Goal: Check status: Check status

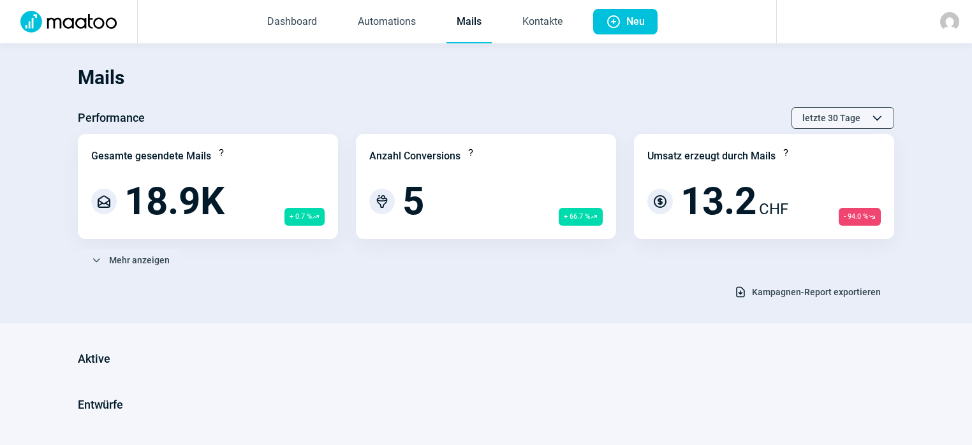
click at [886, 112] on div "letzte 30 Tage ChevronUp icon ChevronDown icon" at bounding box center [842, 118] width 103 height 22
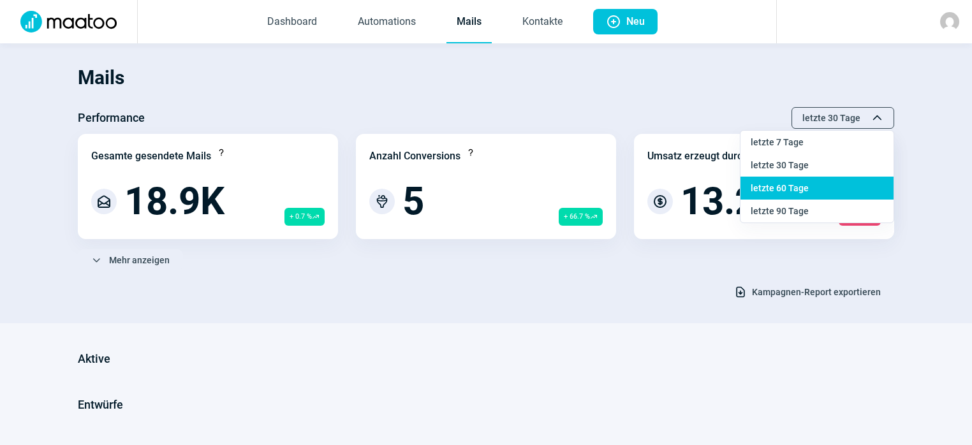
click at [860, 196] on div "letzte 60 Tage" at bounding box center [816, 188] width 153 height 23
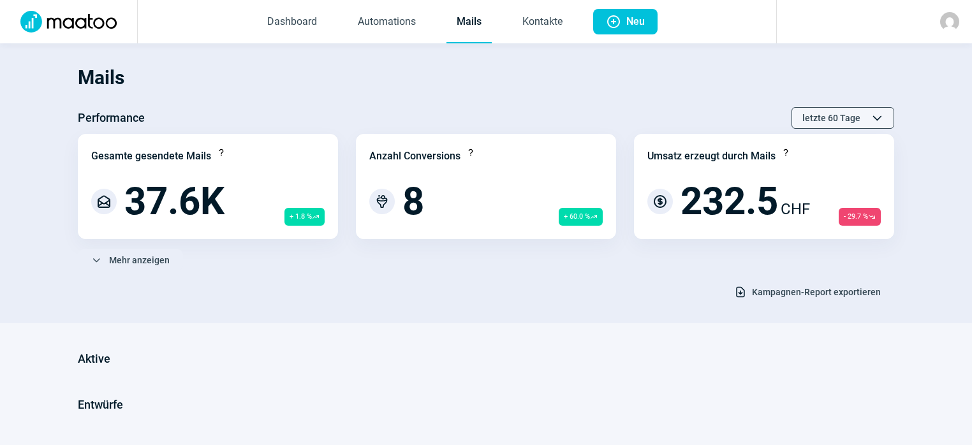
click at [871, 112] on span "ChevronDown icon" at bounding box center [877, 118] width 13 height 13
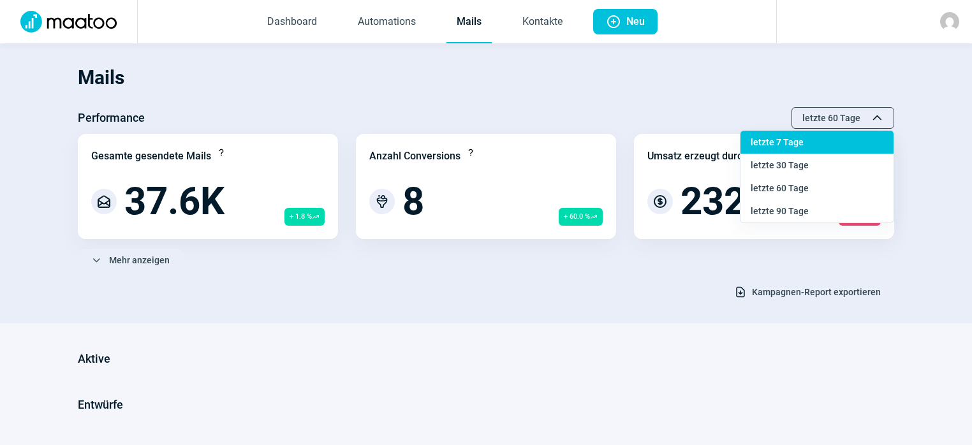
click at [860, 147] on div "letzte 7 Tage" at bounding box center [816, 142] width 153 height 23
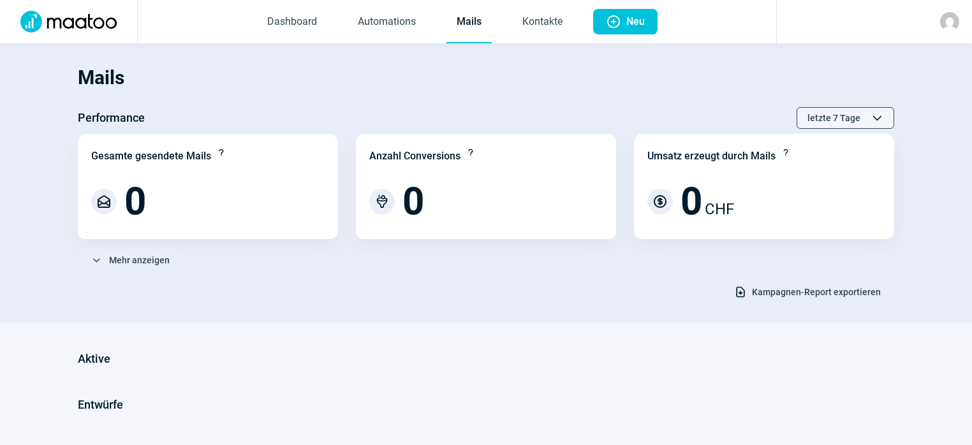
click at [867, 120] on div "letzte 7 Tage ChevronUp icon ChevronDown icon" at bounding box center [846, 118] width 98 height 22
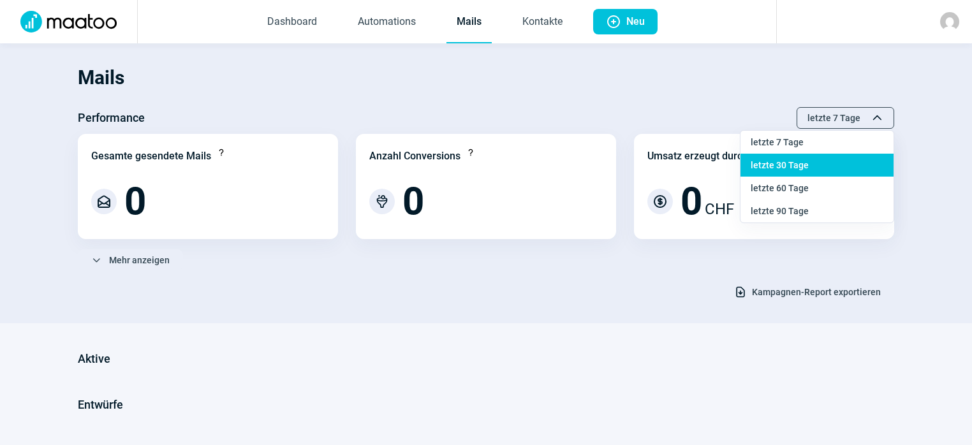
click at [862, 163] on div "letzte 30 Tage" at bounding box center [816, 165] width 153 height 23
